Goal: Task Accomplishment & Management: Complete application form

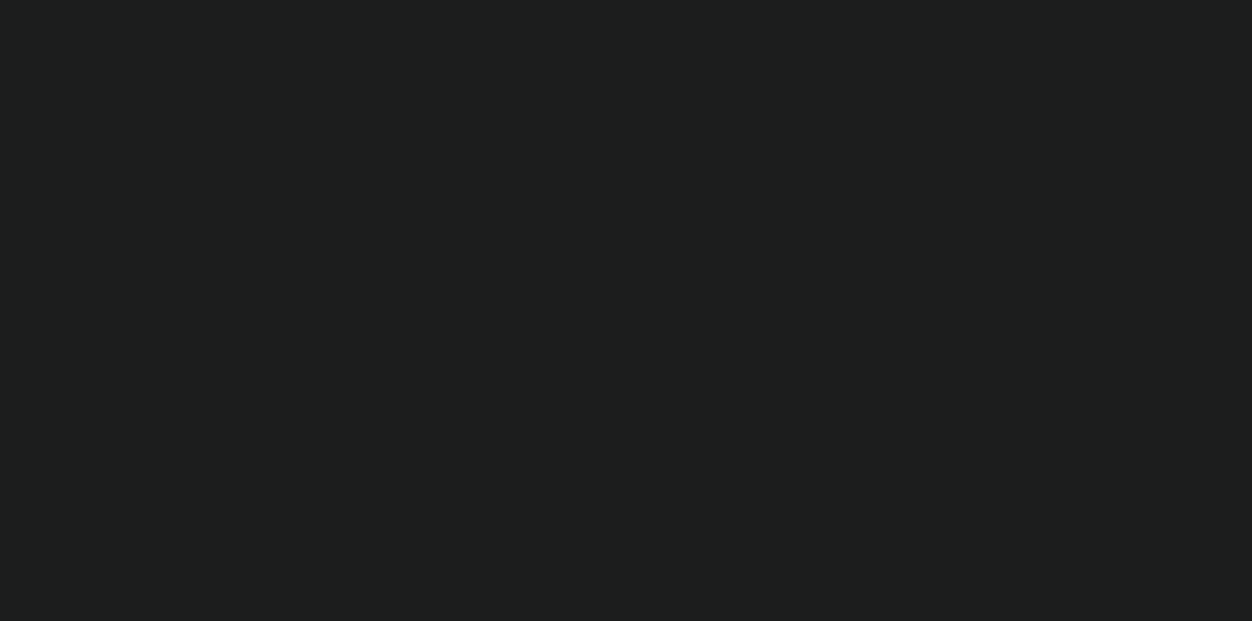
click at [559, 359] on form "Continue" at bounding box center [625, 349] width 279 height 108
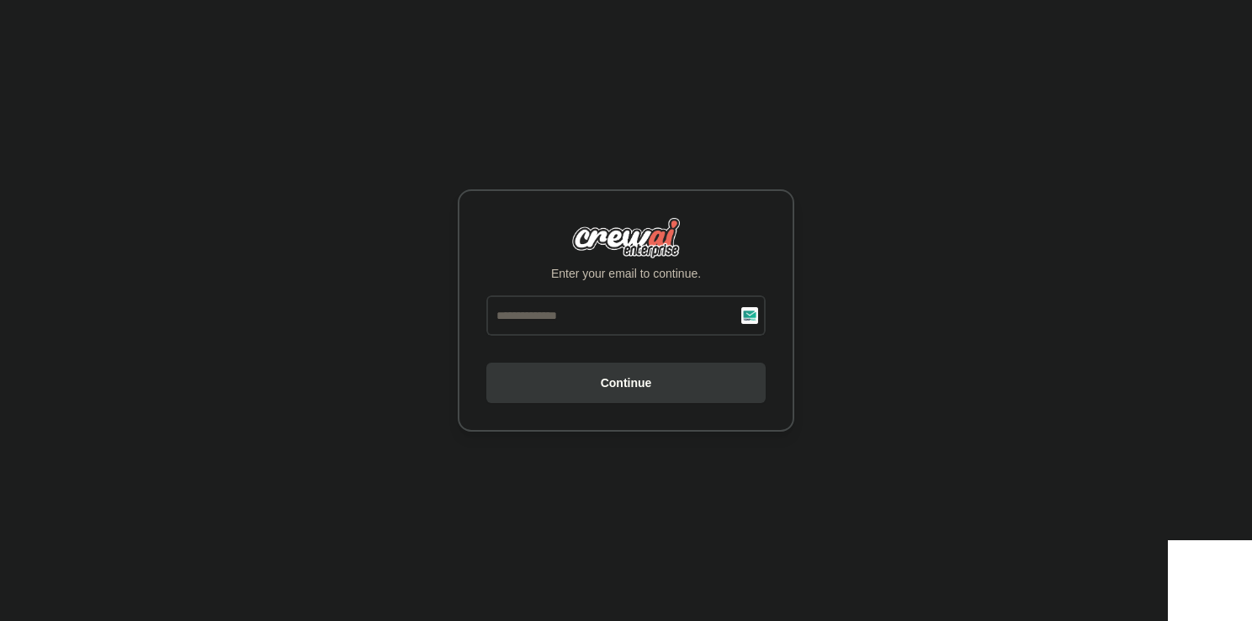
click at [619, 316] on input "email" at bounding box center [625, 315] width 279 height 40
click at [899, 311] on div "Enter your email to continue. Continue" at bounding box center [626, 310] width 1252 height 621
click at [663, 316] on input "email" at bounding box center [625, 315] width 279 height 40
click at [930, 326] on div "Enter your email to continue. Continue" at bounding box center [626, 310] width 1252 height 621
click at [599, 393] on button "Continue" at bounding box center [625, 383] width 279 height 40
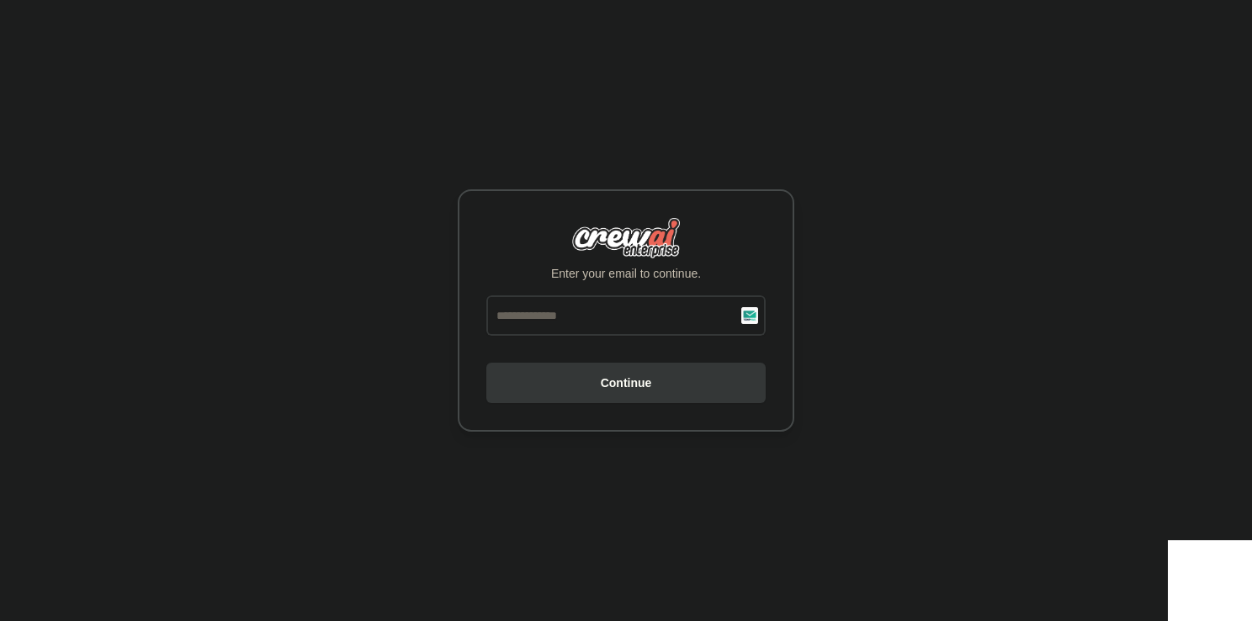
drag, startPoint x: 751, startPoint y: 315, endPoint x: 746, endPoint y: 324, distance: 10.5
click at [751, 315] on input "email" at bounding box center [625, 315] width 279 height 40
click at [423, 358] on div "Enter your email to continue. Continue" at bounding box center [626, 310] width 1252 height 621
click at [532, 380] on button "Continue" at bounding box center [625, 383] width 279 height 40
click at [628, 380] on button "Continue" at bounding box center [625, 383] width 279 height 40
